Goal: Find specific page/section: Find specific page/section

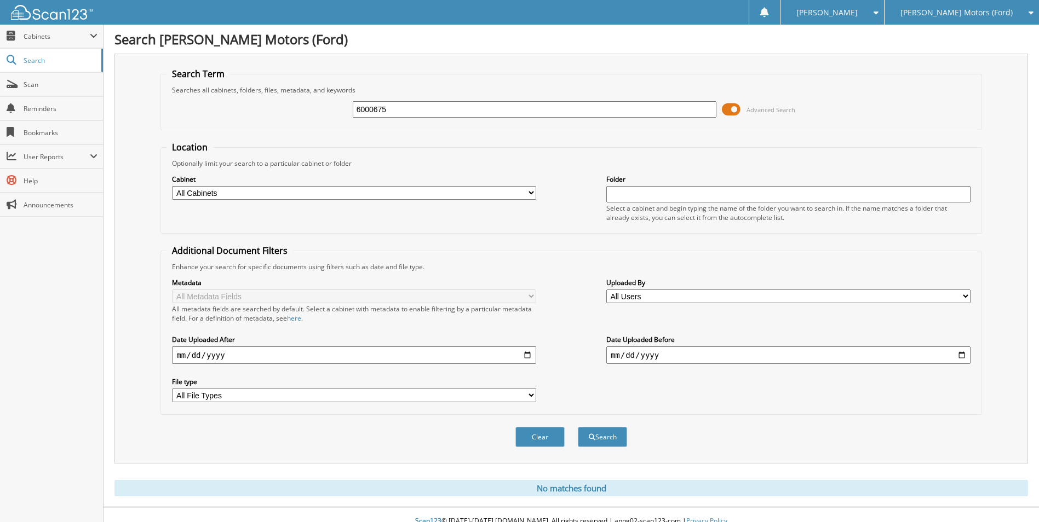
click at [393, 141] on form "Search Term Searches all cabinets, folders, files, metadata, and keywords 60006…" at bounding box center [570, 264] width 821 height 392
click at [53, 63] on span "Search" at bounding box center [60, 60] width 72 height 9
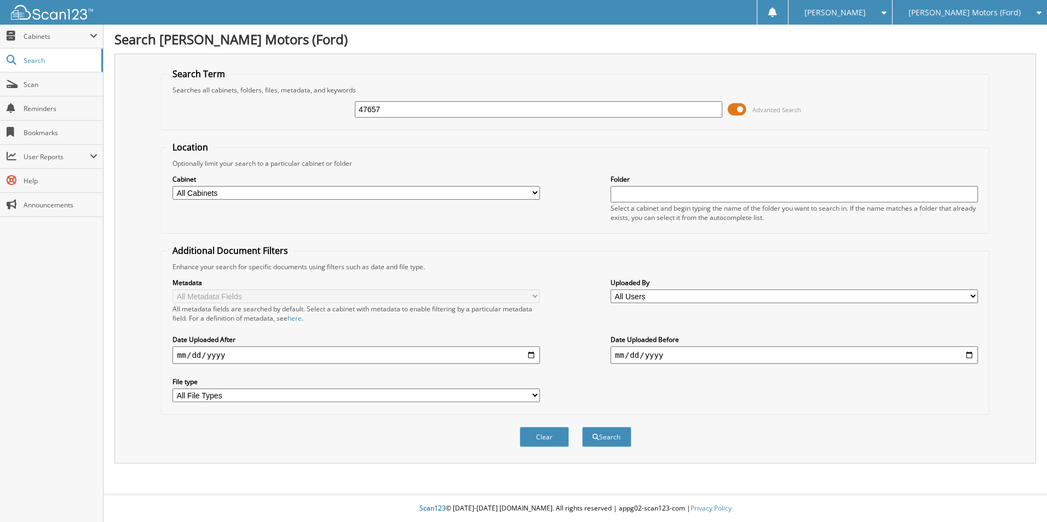
type input "47657"
click at [582, 427] on button "Search" at bounding box center [606, 437] width 49 height 20
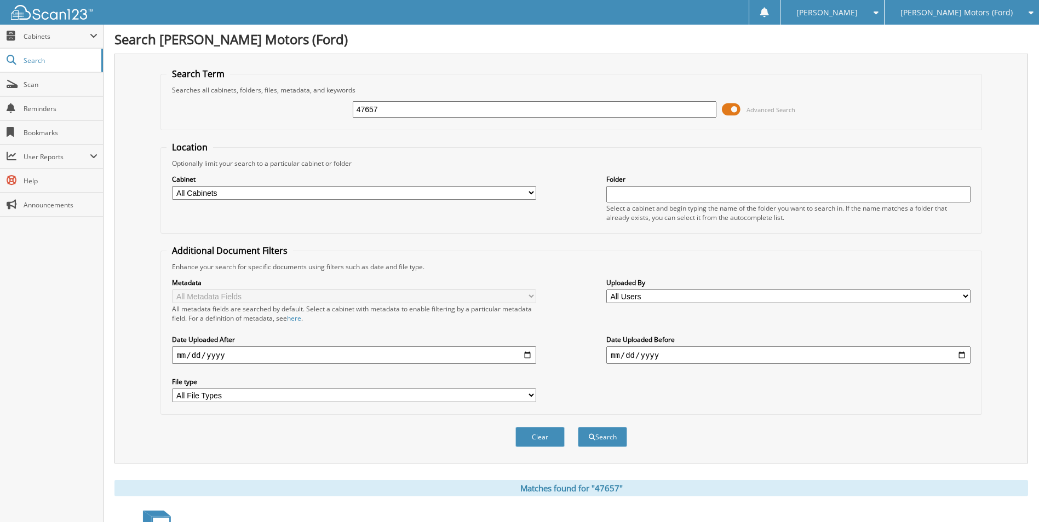
scroll to position [237, 0]
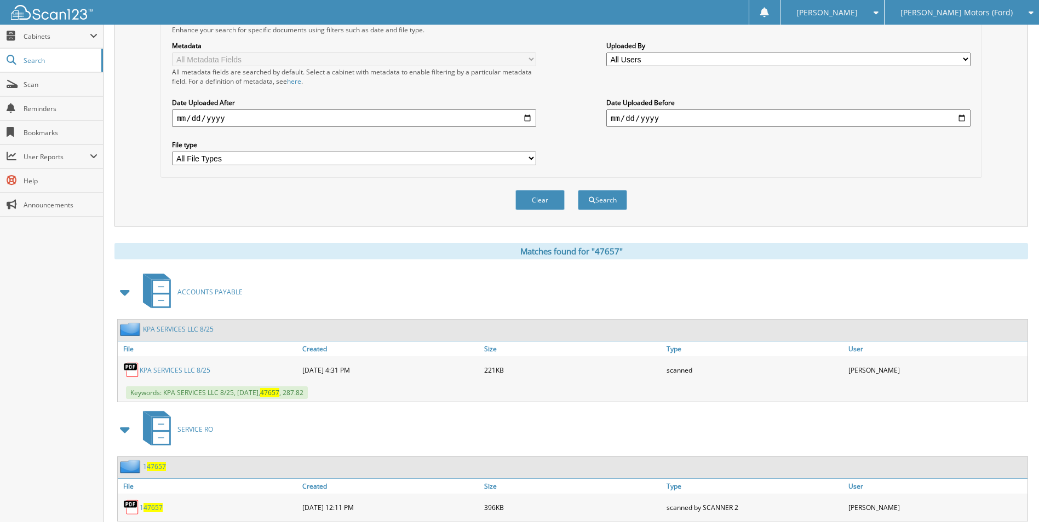
click at [195, 369] on link "KPA SERVICES LLC 8/25" at bounding box center [175, 370] width 71 height 9
click at [189, 367] on link "KPA SERVICES LLC 8/25" at bounding box center [175, 370] width 71 height 9
click at [139, 363] on img at bounding box center [131, 370] width 16 height 16
click at [139, 369] on img at bounding box center [131, 370] width 16 height 16
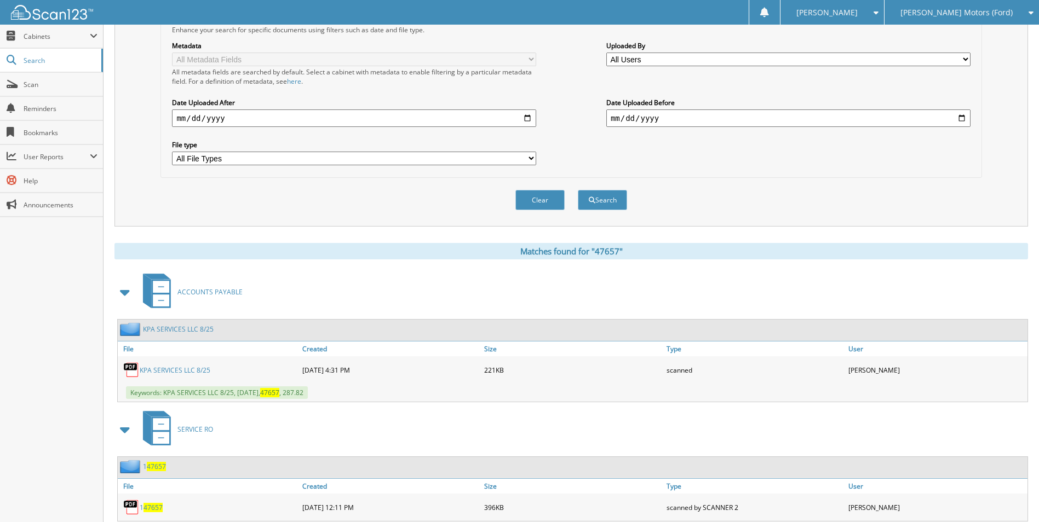
click at [157, 370] on link "KPA SERVICES LLC 8/25" at bounding box center [175, 370] width 71 height 9
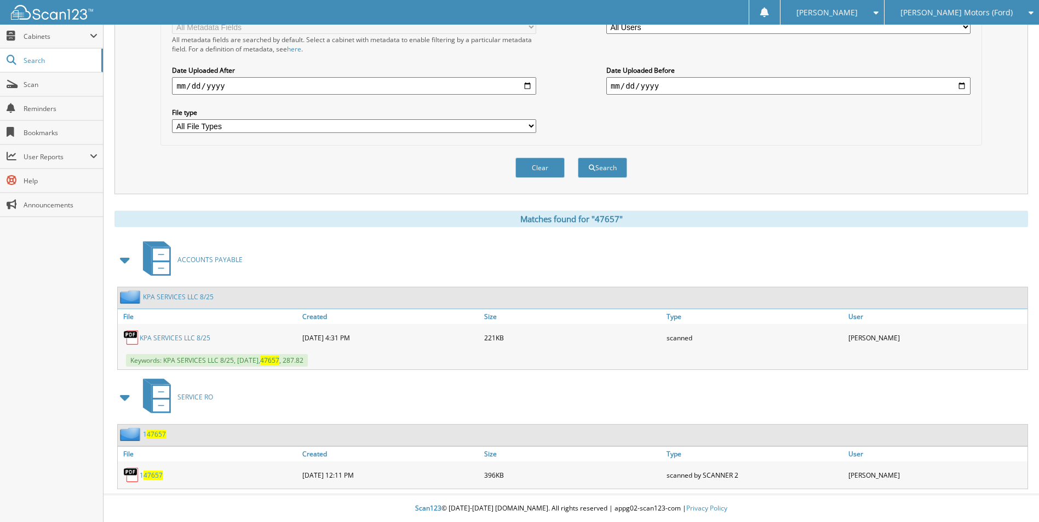
scroll to position [0, 0]
